Goal: Check status: Check status

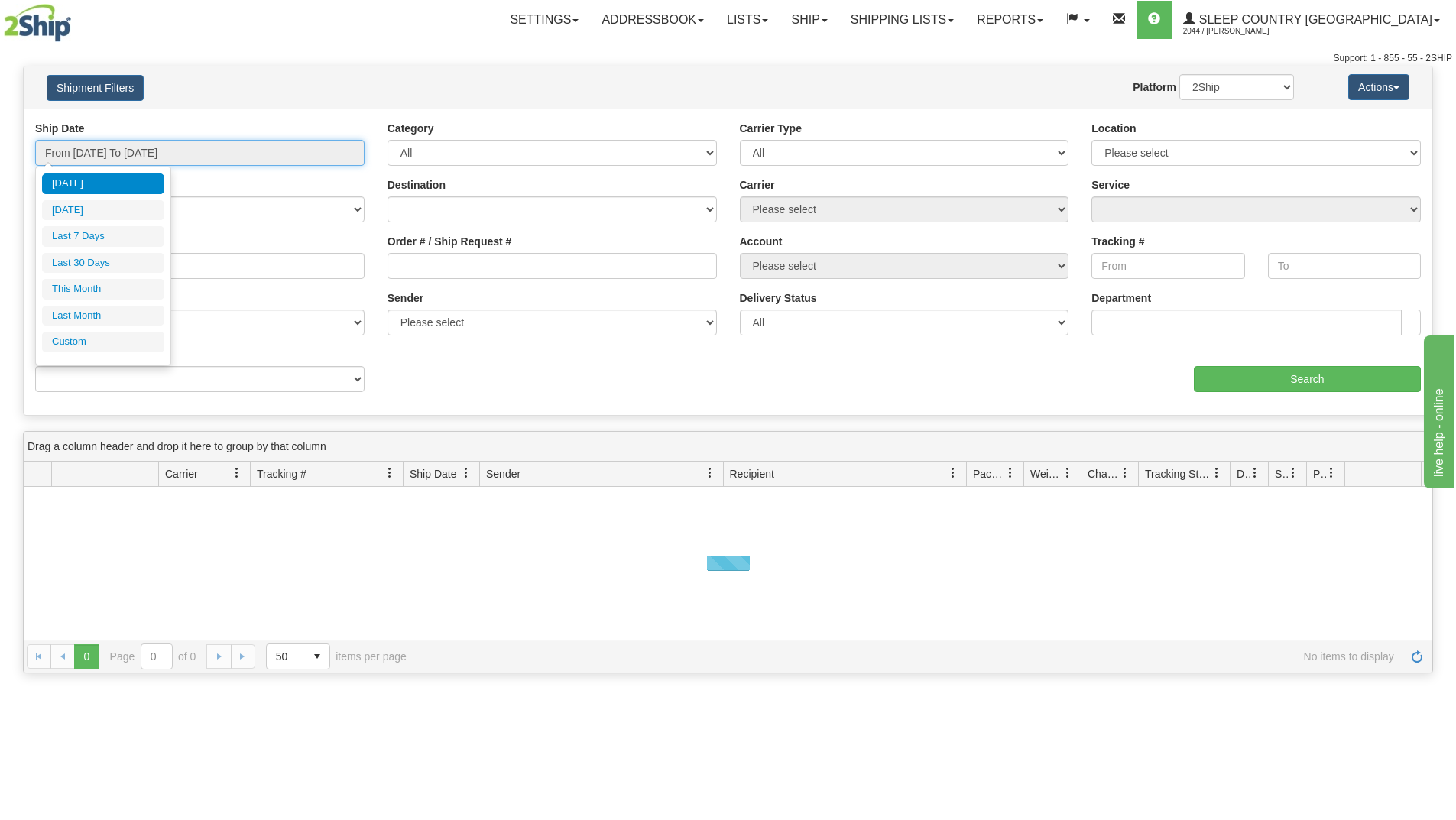
click at [269, 140] on input "From [DATE] To [DATE]" at bounding box center [200, 153] width 330 height 26
click at [89, 260] on li "Last 30 Days" at bounding box center [103, 263] width 122 height 21
type input "From [DATE] To [DATE]"
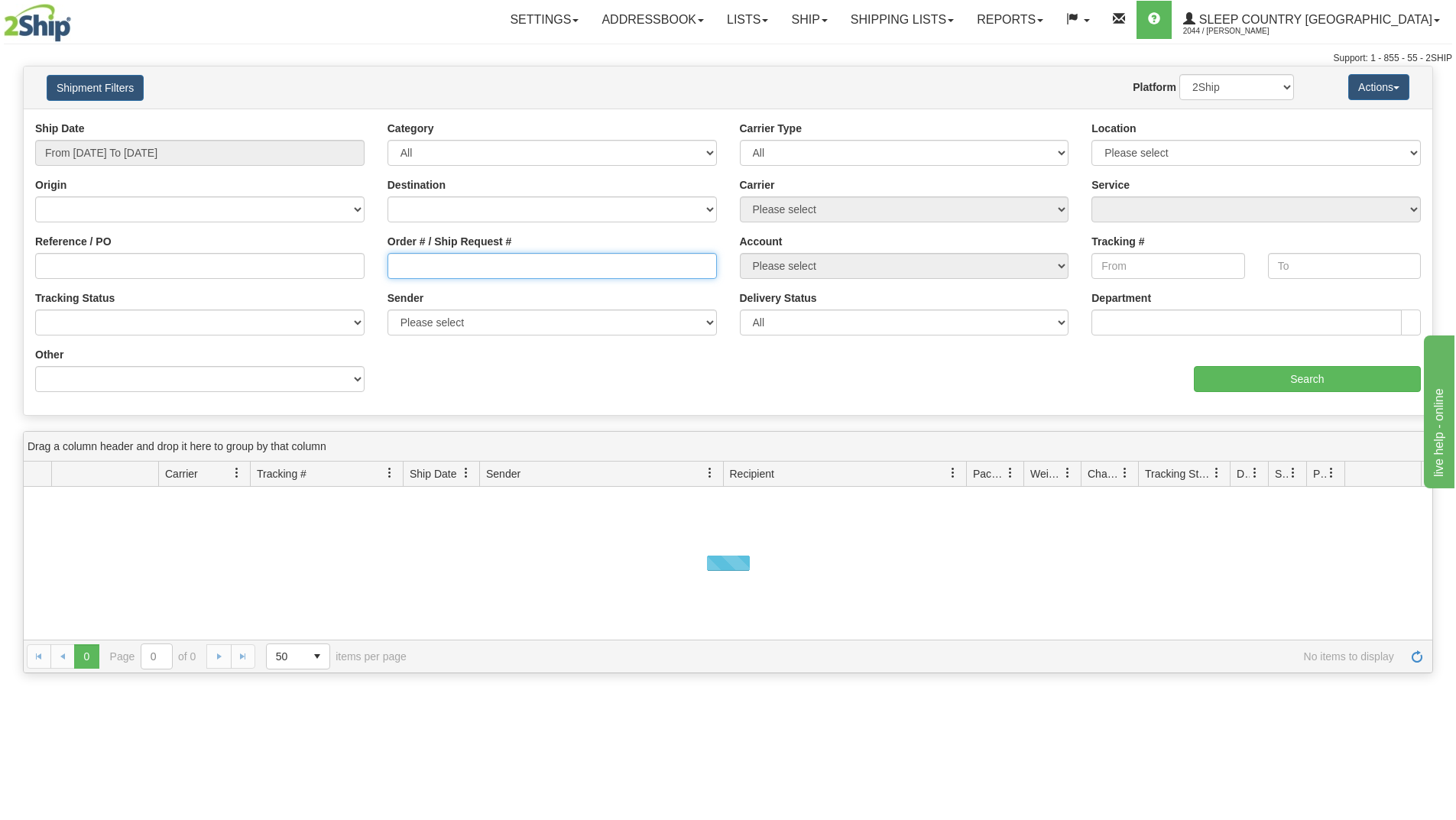
click at [433, 276] on input "Order # / Ship Request #" at bounding box center [552, 266] width 330 height 26
paste input "9000H992158"
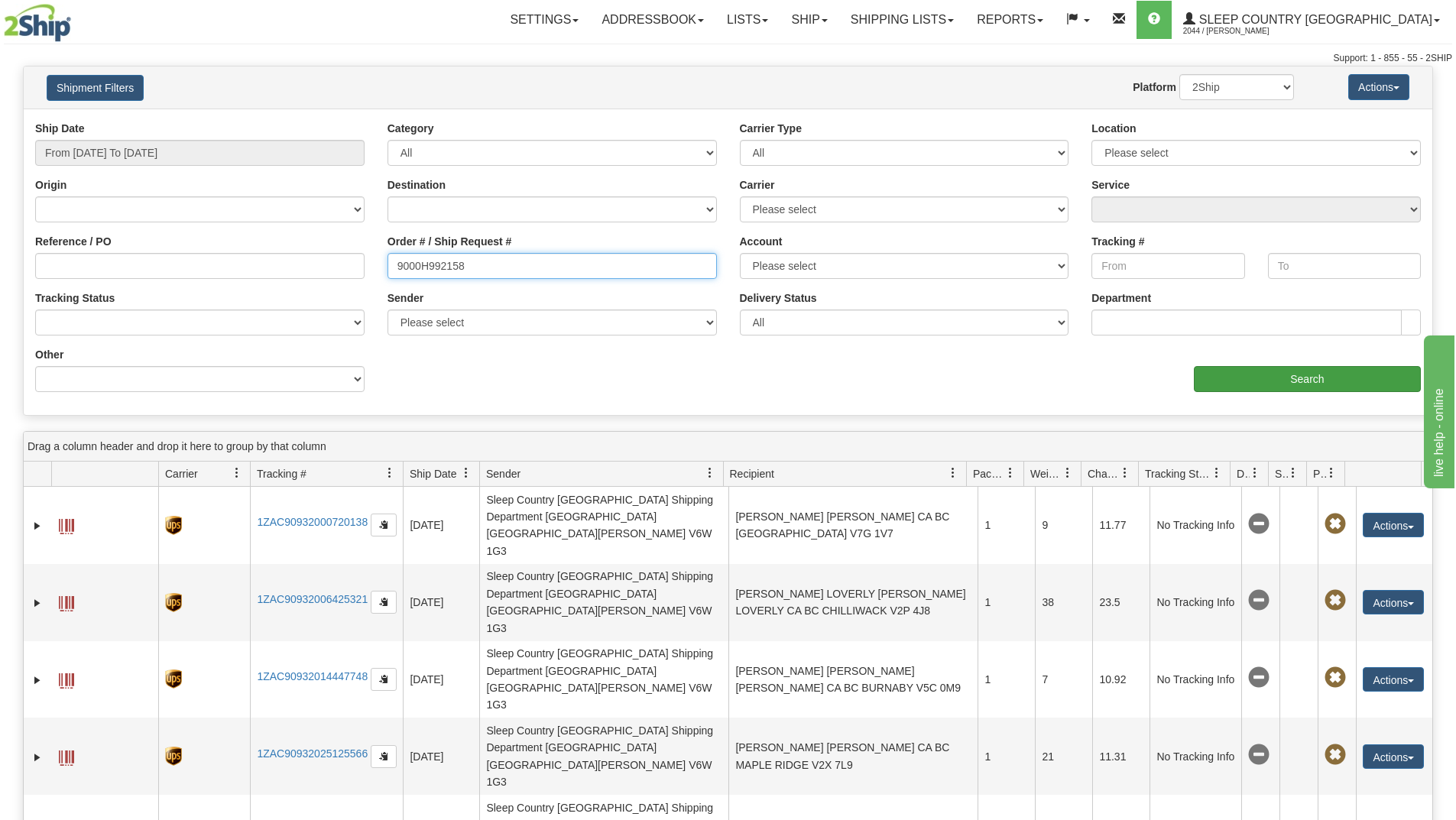
type input "9000H992158"
click at [1238, 385] on input "Search" at bounding box center [1307, 379] width 227 height 26
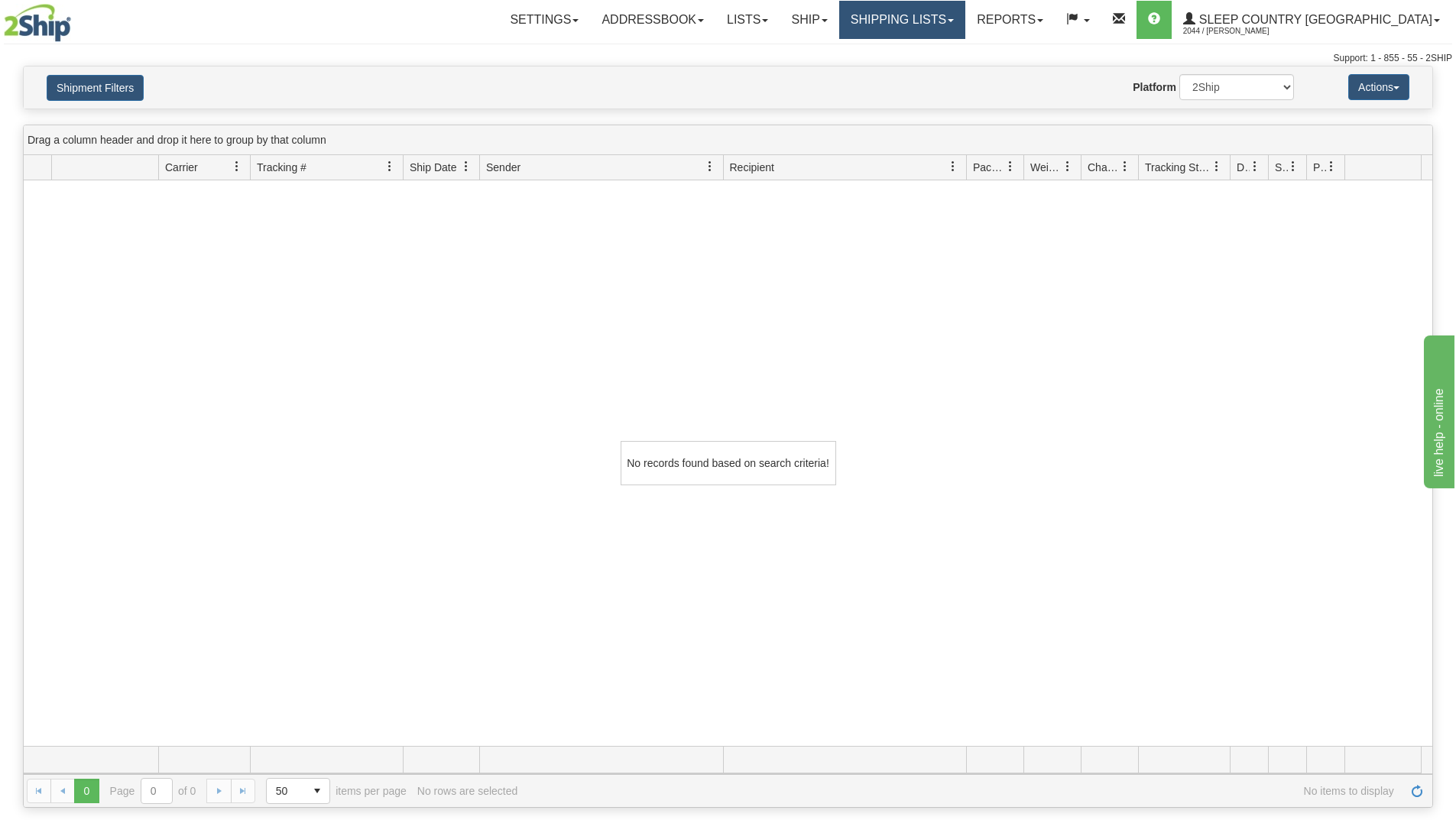
click at [966, 28] on link "Shipping lists" at bounding box center [902, 20] width 126 height 38
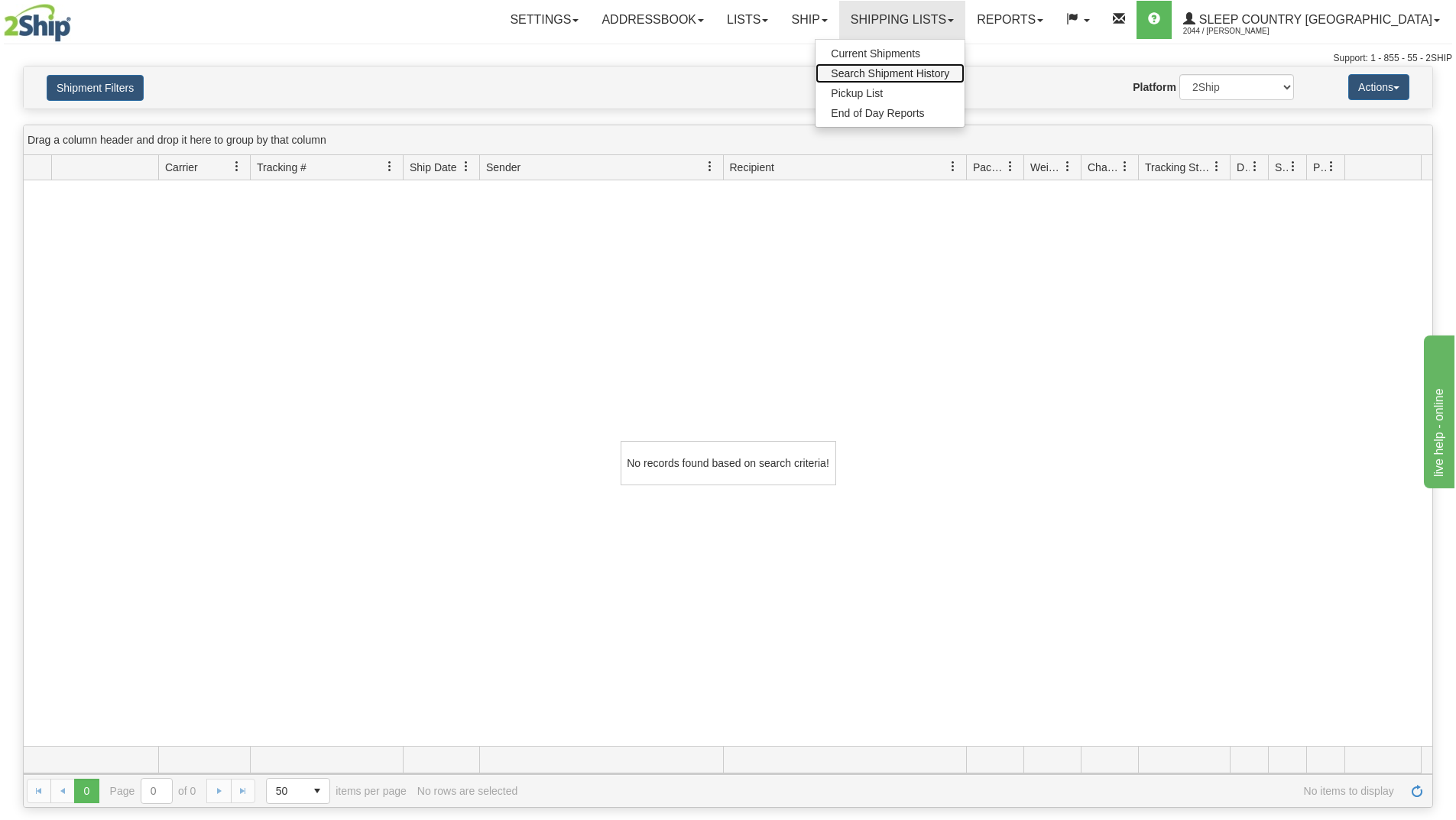
click at [937, 68] on span "Search Shipment History" at bounding box center [890, 73] width 119 height 12
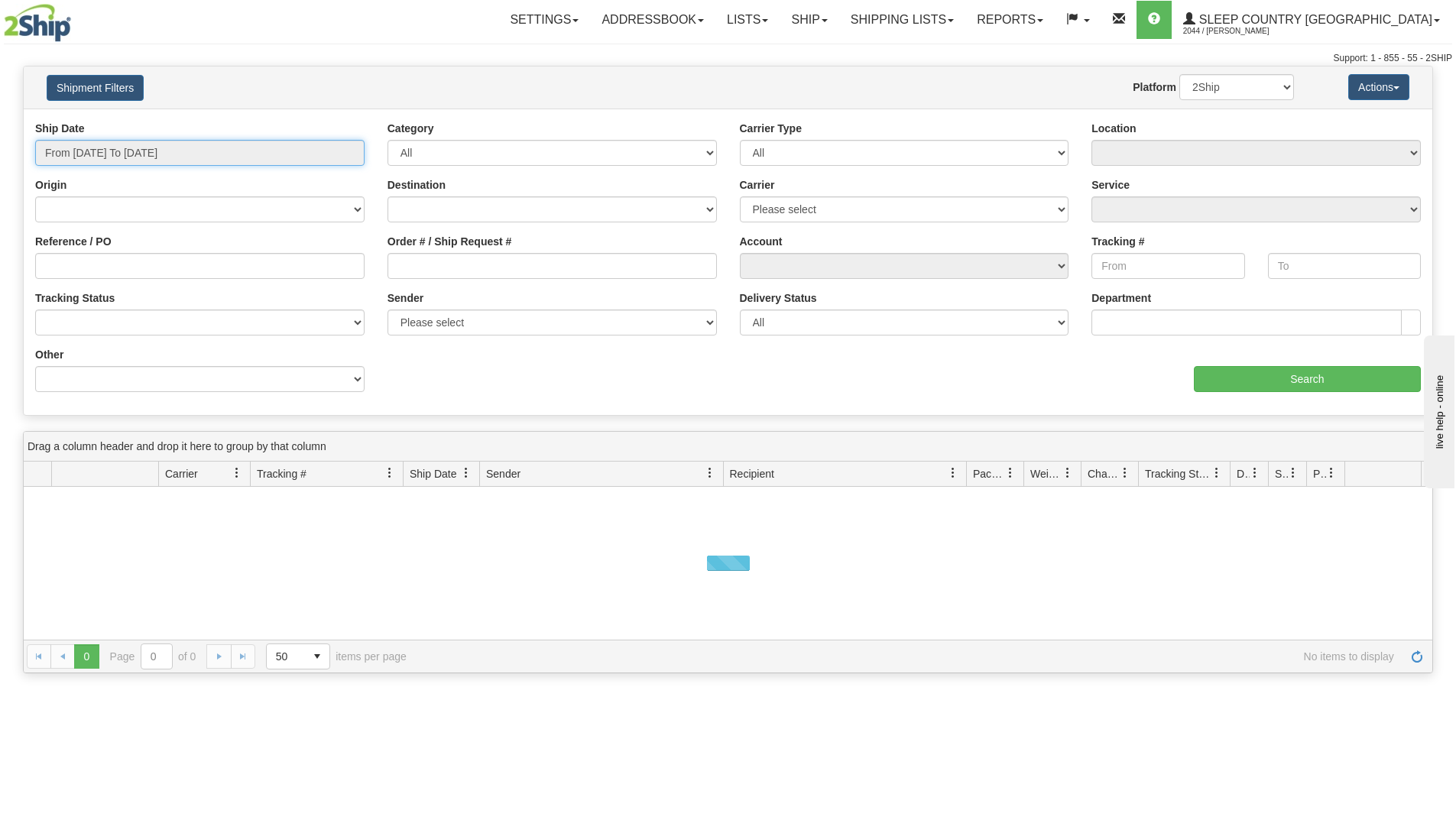
drag, startPoint x: 244, startPoint y: 153, endPoint x: 181, endPoint y: 167, distance: 64.5
click at [244, 153] on input "From [DATE] To [DATE]" at bounding box center [200, 153] width 330 height 26
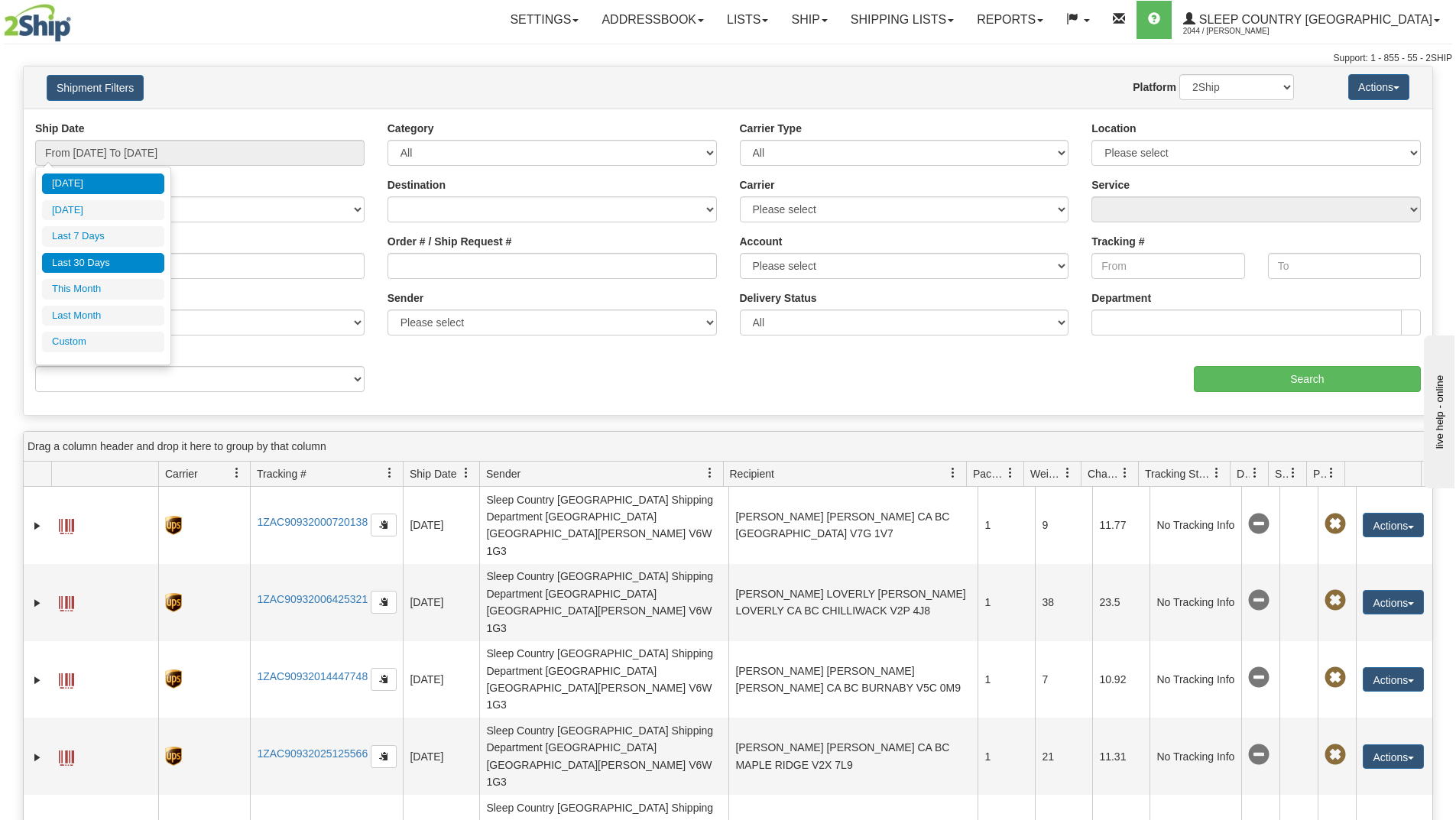
click at [106, 258] on li "Last 30 Days" at bounding box center [103, 263] width 122 height 21
type input "From [DATE] To [DATE]"
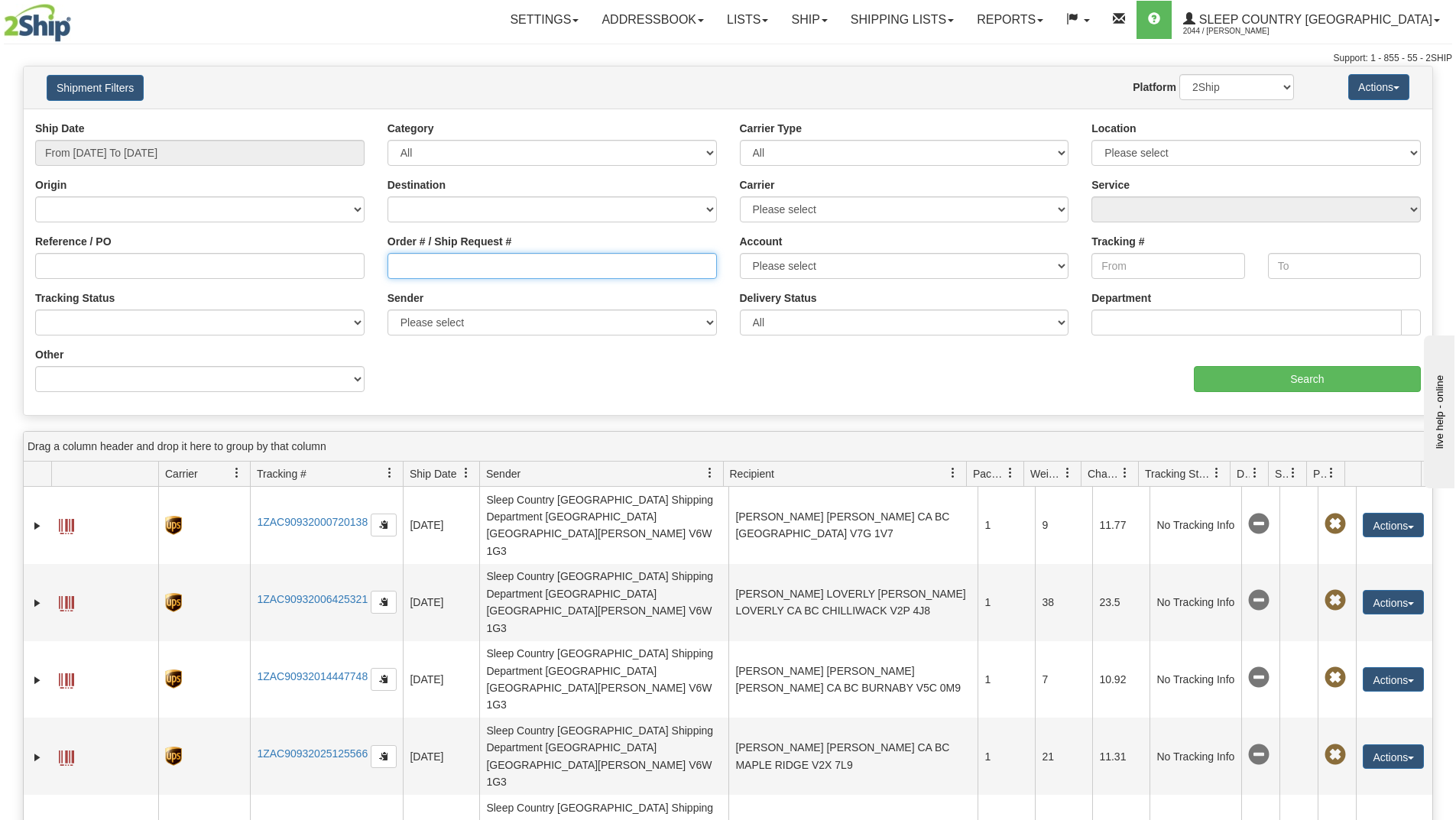
click at [436, 262] on input "Order # / Ship Request #" at bounding box center [552, 266] width 330 height 26
paste input "9000H992158"
type input "9000H992158"
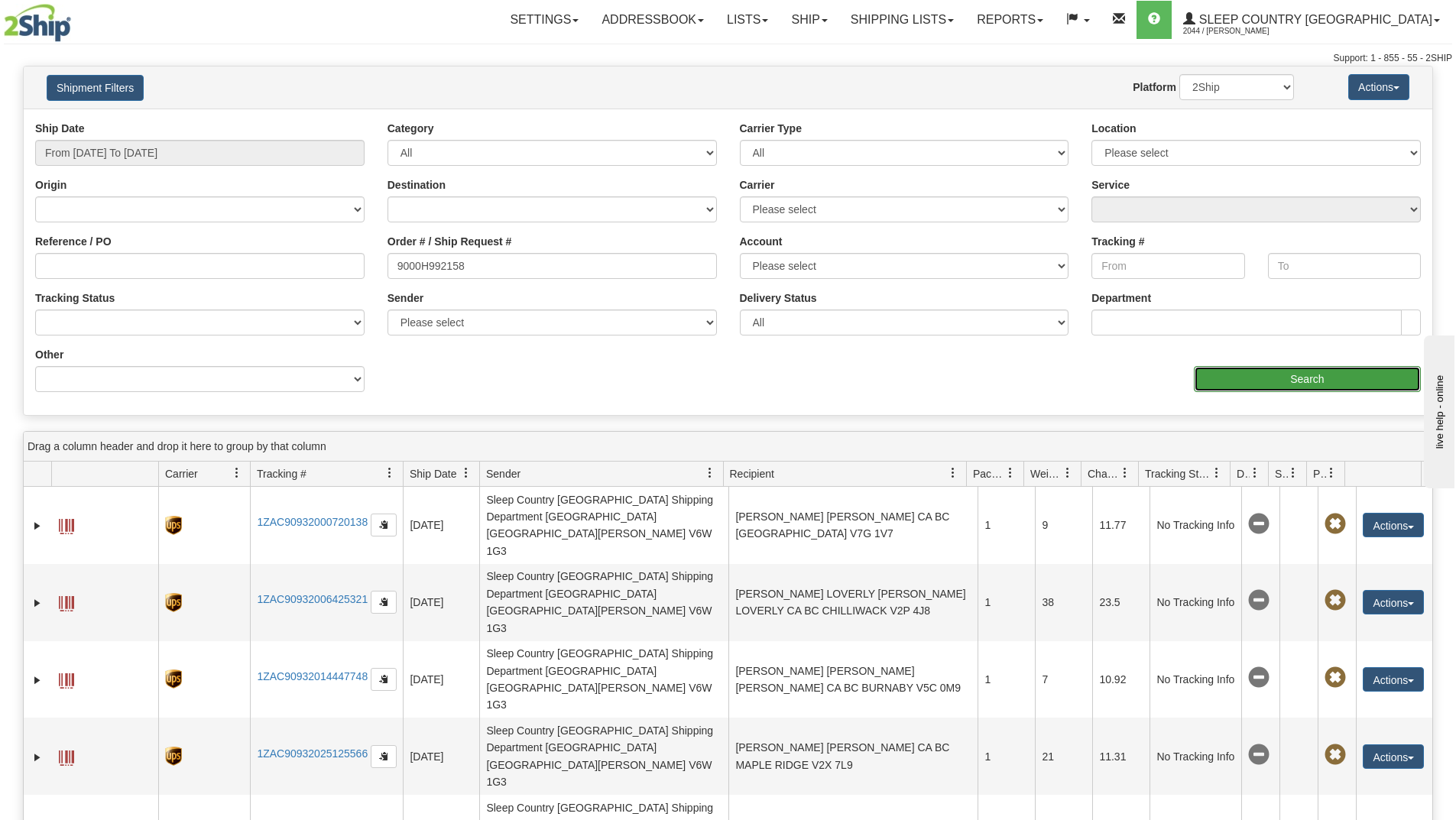
click at [1231, 386] on input "Search" at bounding box center [1307, 379] width 227 height 26
